Goal: Check status: Check status

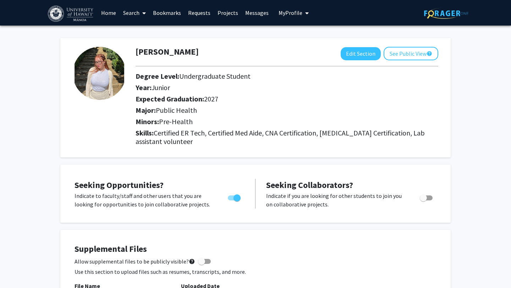
click at [257, 13] on link "Messages" at bounding box center [257, 12] width 31 height 25
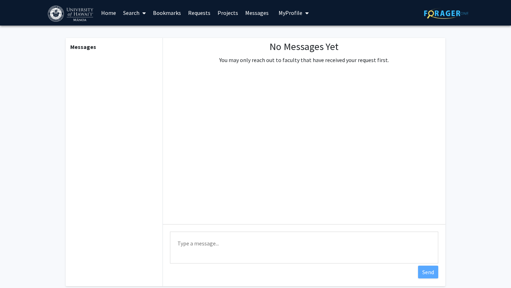
click at [225, 15] on link "Projects" at bounding box center [228, 12] width 28 height 25
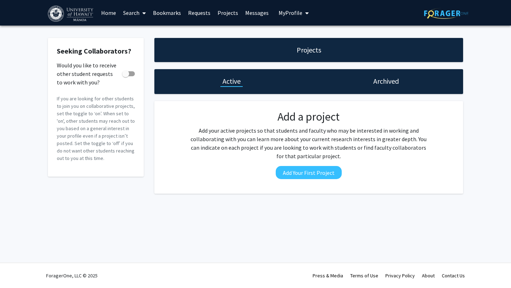
click at [384, 82] on h1 "Archived" at bounding box center [386, 81] width 26 height 10
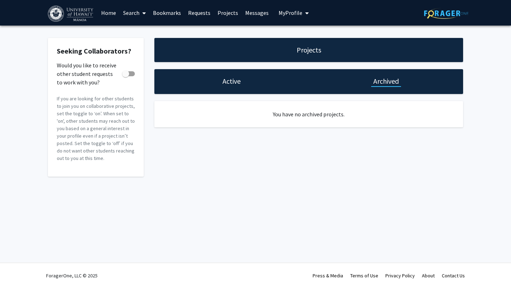
click at [228, 85] on h1 "Active" at bounding box center [231, 81] width 18 height 10
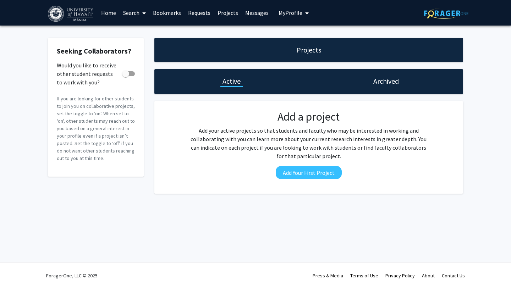
click at [296, 7] on button "My Profile" at bounding box center [293, 13] width 34 height 26
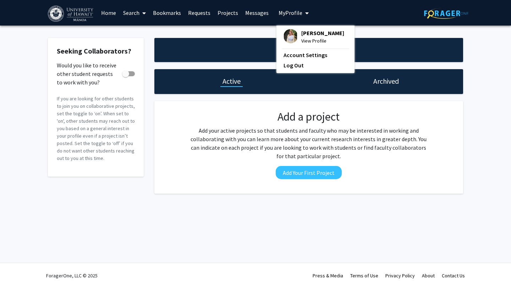
click at [196, 16] on link "Requests" at bounding box center [198, 12] width 29 height 25
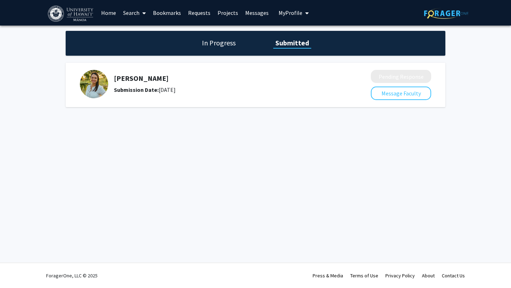
click at [196, 89] on div "Submission Date: [DATE]" at bounding box center [223, 90] width 219 height 9
click at [186, 92] on div "Submission Date: [DATE]" at bounding box center [223, 90] width 219 height 9
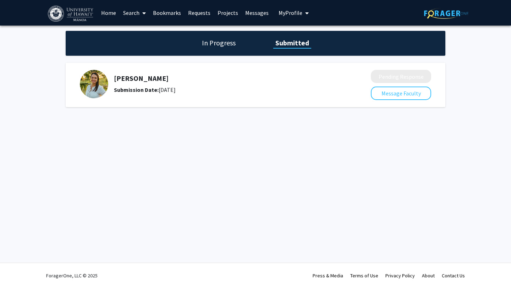
click at [186, 92] on div "Submission Date: [DATE]" at bounding box center [223, 90] width 219 height 9
drag, startPoint x: 158, startPoint y: 88, endPoint x: 192, endPoint y: 90, distance: 33.8
click at [193, 91] on div "Submission Date: [DATE]" at bounding box center [223, 90] width 219 height 9
click at [217, 92] on div "Submission Date: [DATE]" at bounding box center [223, 90] width 219 height 9
